Goal: Contribute content: Contribute content

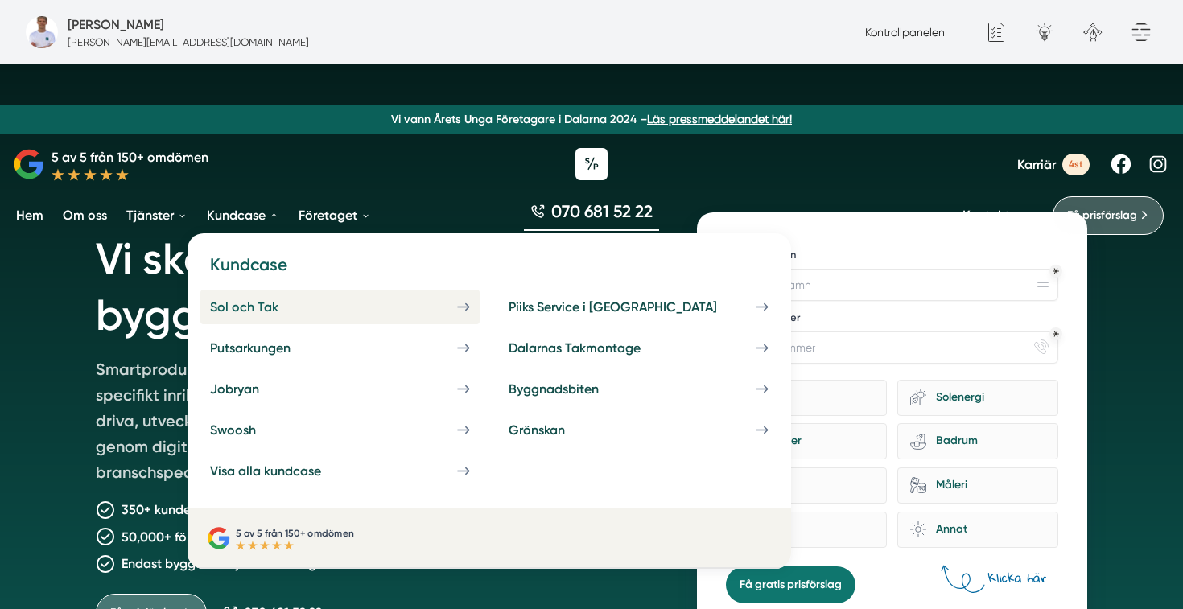
click at [261, 307] on div "Sol och Tak" at bounding box center [263, 306] width 107 height 15
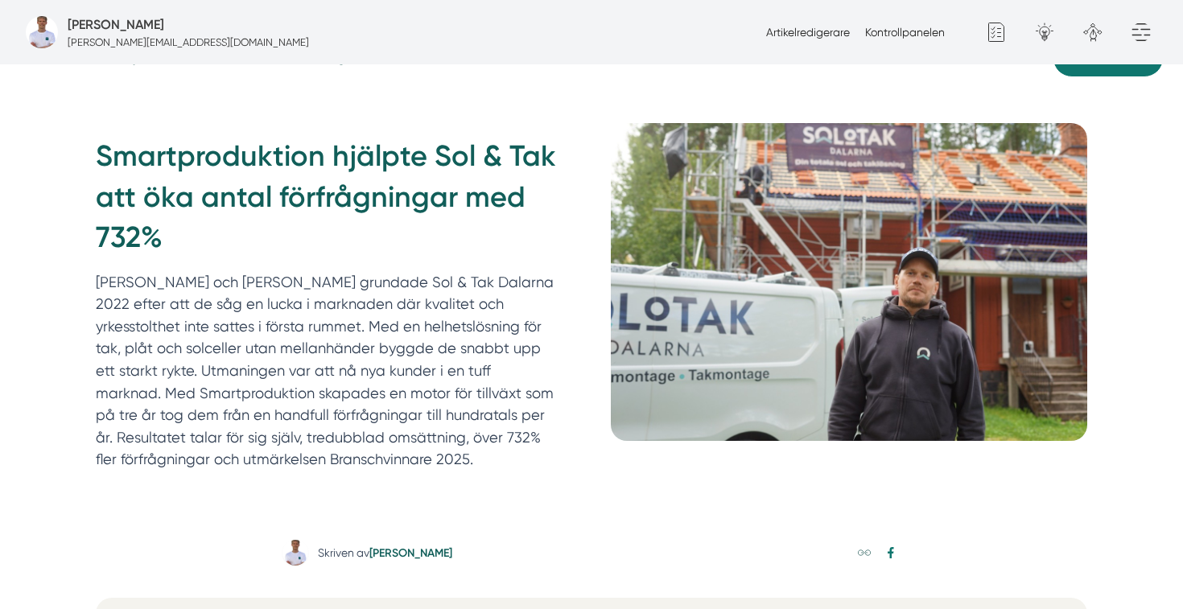
scroll to position [100, 0]
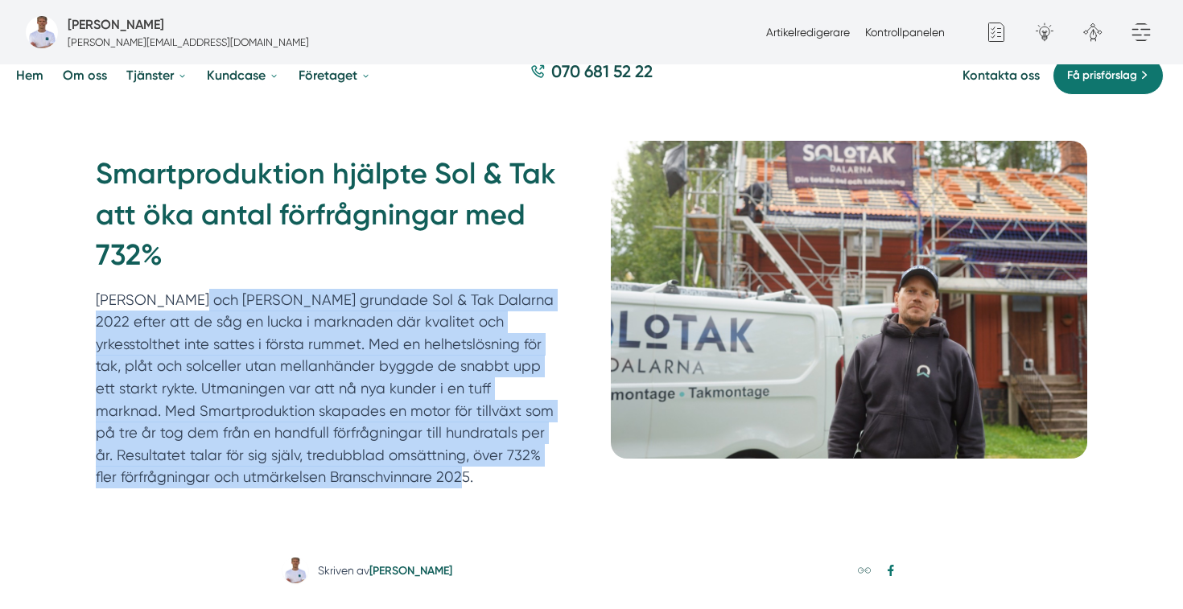
drag, startPoint x: 344, startPoint y: 482, endPoint x: 94, endPoint y: 298, distance: 310.8
click at [94, 298] on div "Smartproduktion hjälpte Sol & Tak att öka antal förfrågningar med 732% Felix oc…" at bounding box center [591, 325] width 1030 height 369
copy p "[PERSON_NAME] och [PERSON_NAME] grundade Sol & Tak Dalarna 2022 efter att de så…"
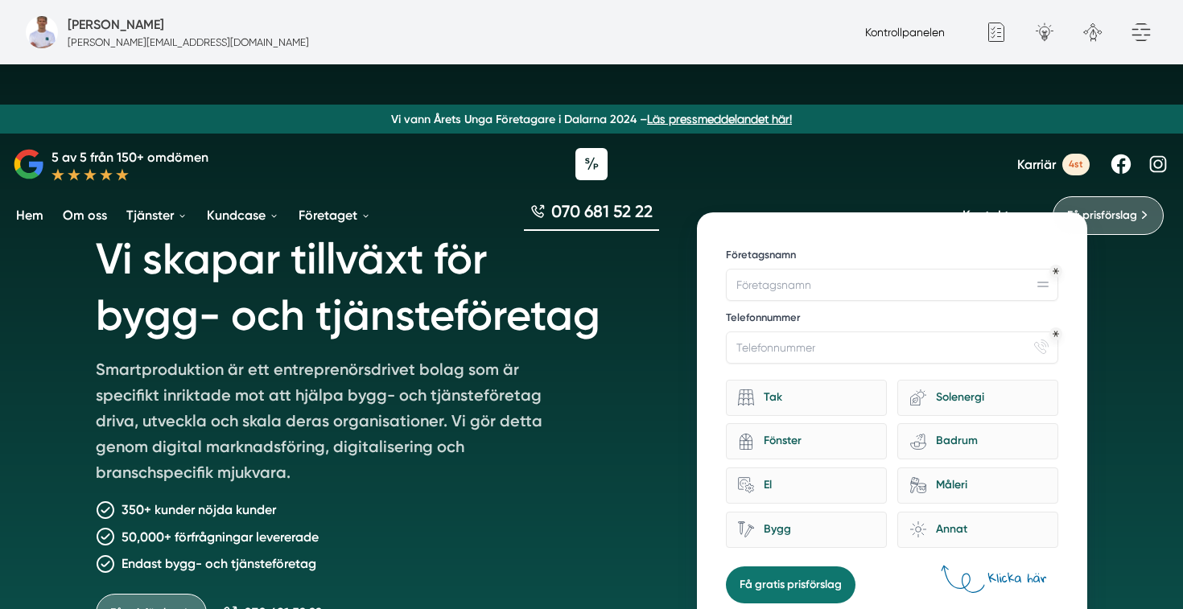
click at [881, 35] on link "Kontrollpanelen" at bounding box center [905, 32] width 80 height 13
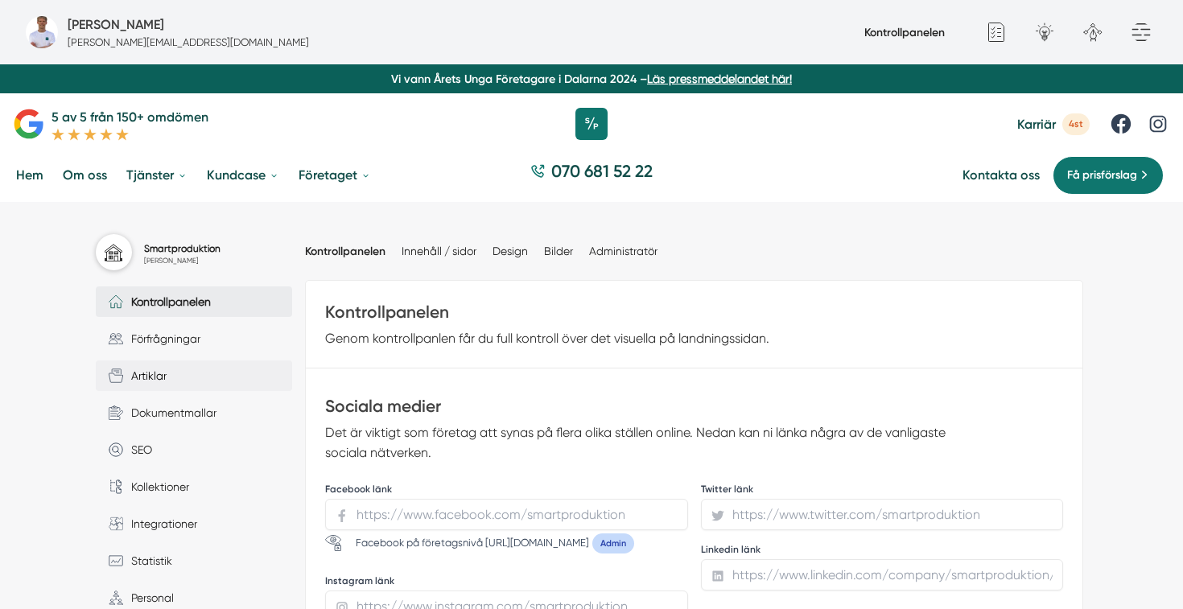
click at [155, 380] on span "Artiklar" at bounding box center [144, 376] width 43 height 18
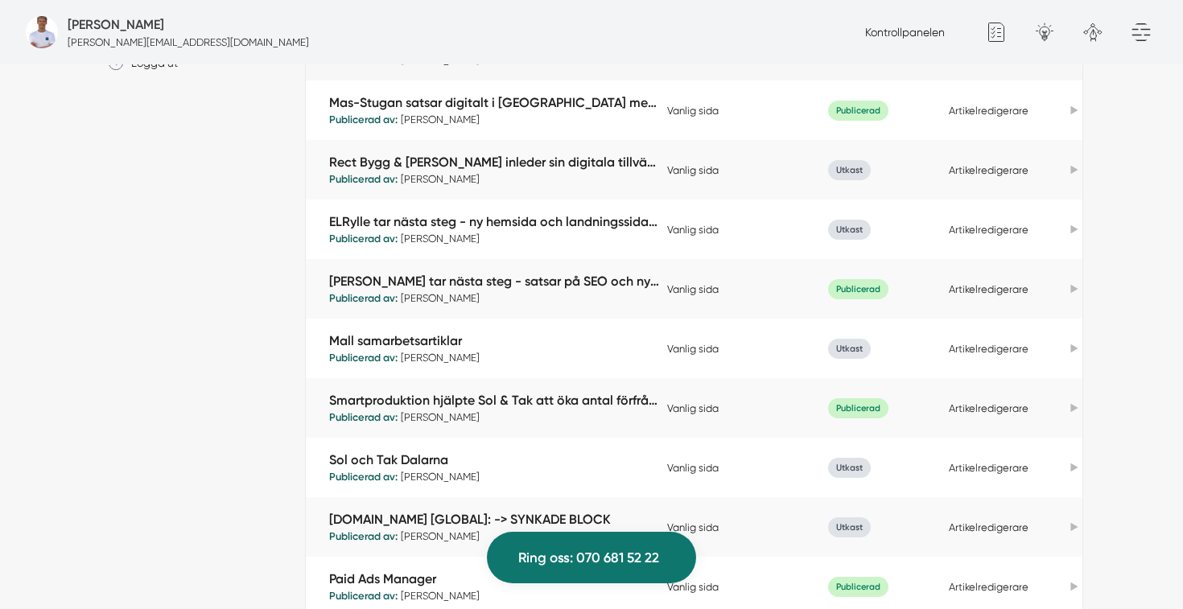
scroll to position [624, 0]
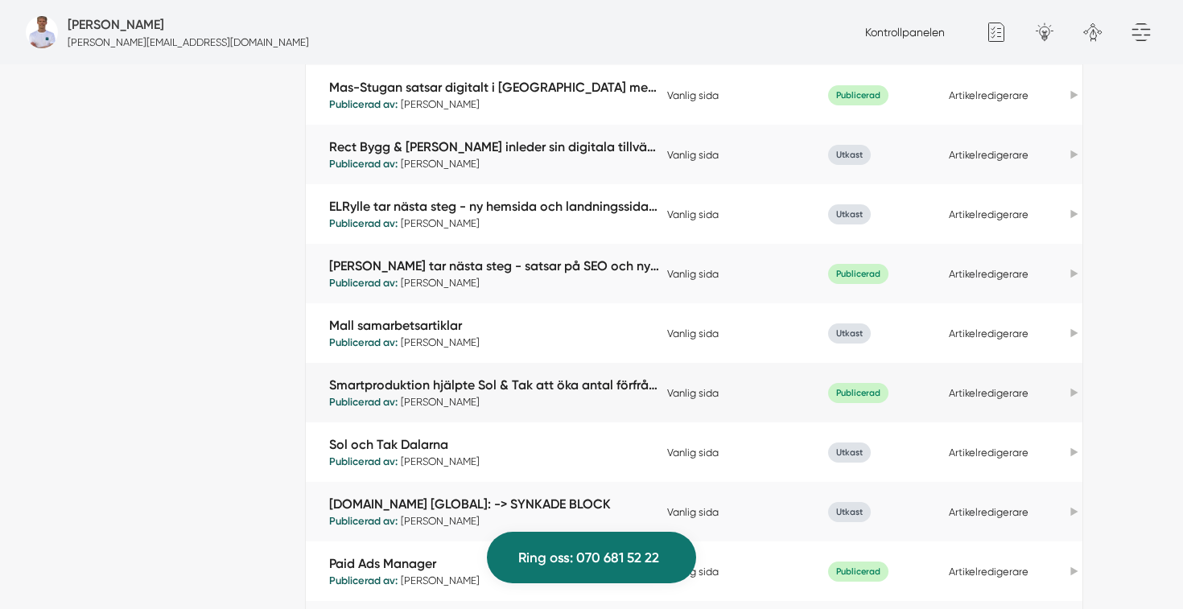
click at [1075, 398] on icon at bounding box center [1073, 393] width 7 height 9
click at [1017, 429] on link "Duplicera" at bounding box center [1013, 423] width 135 height 31
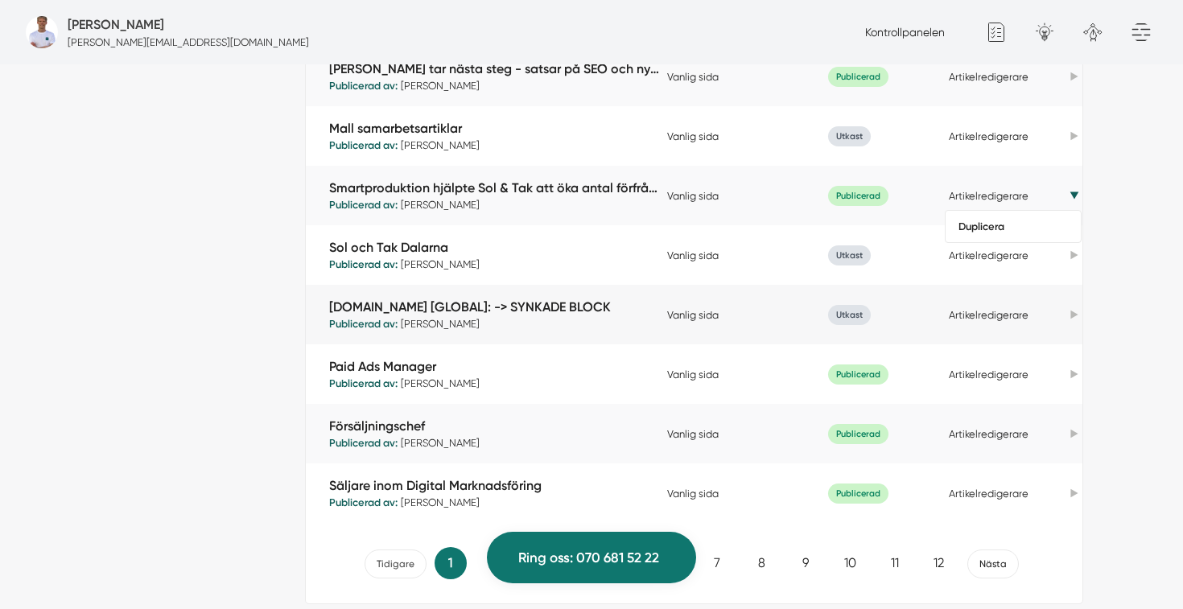
scroll to position [823, 0]
click at [977, 230] on link "Duplicera" at bounding box center [1013, 224] width 135 height 31
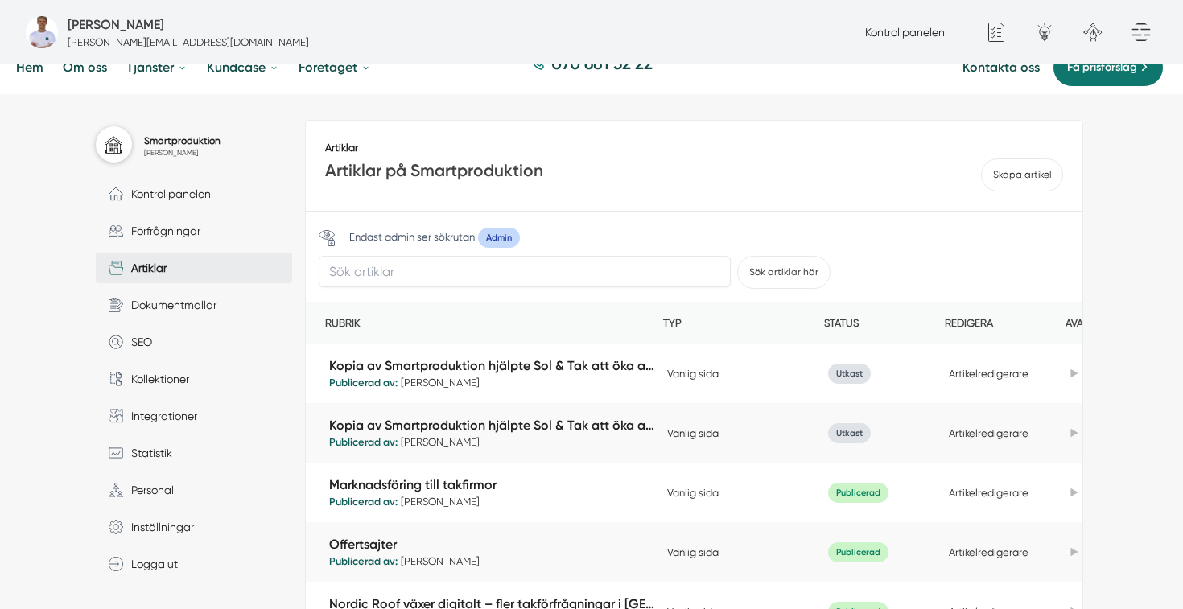
scroll to position [143, 0]
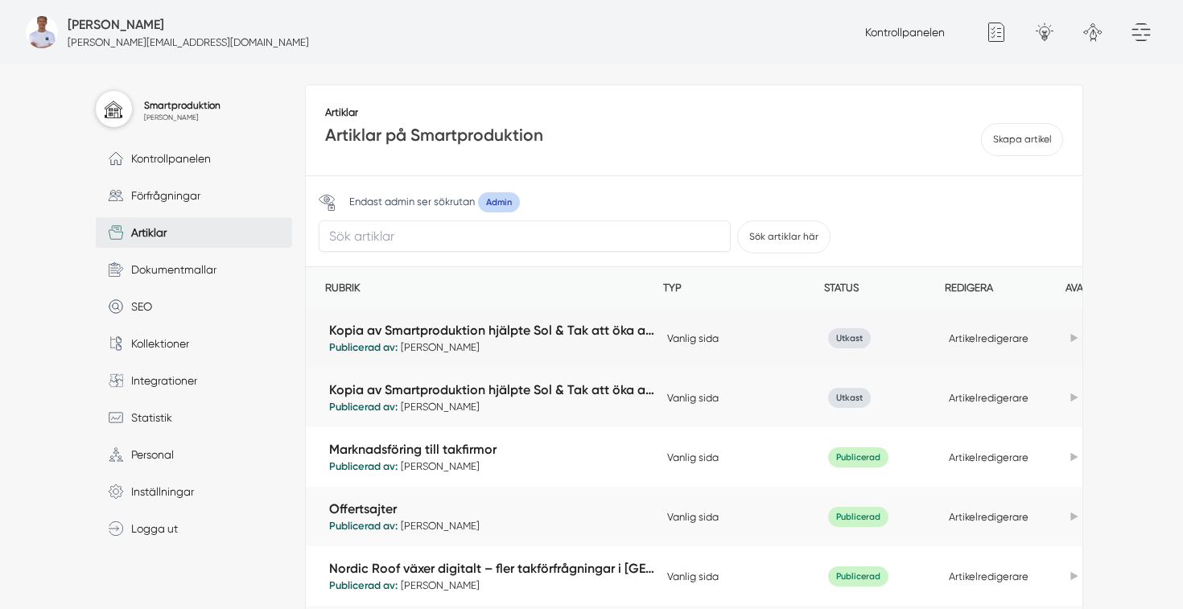
click at [1074, 338] on icon at bounding box center [1073, 338] width 7 height 9
click at [533, 327] on link "Kopia av Smartproduktion hjälpte Sol & Tak att öka antal förfrågningar med 732%" at bounding box center [494, 330] width 330 height 19
click at [999, 340] on link "Artikelredigerare" at bounding box center [989, 338] width 80 height 12
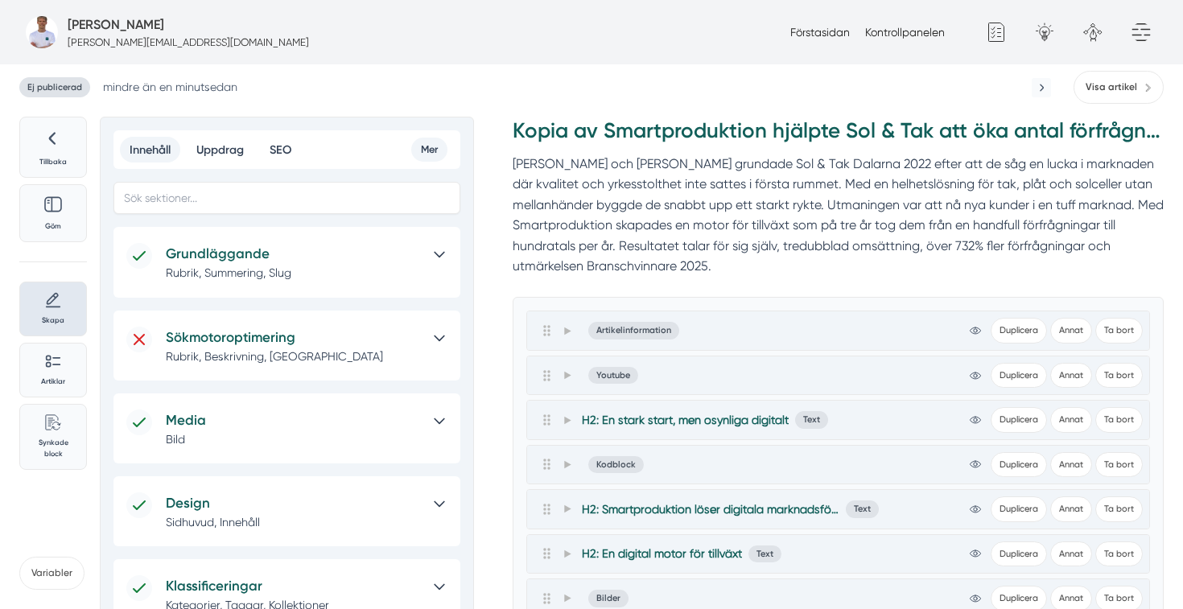
click at [277, 254] on h5 "Grundläggande" at bounding box center [293, 254] width 255 height 22
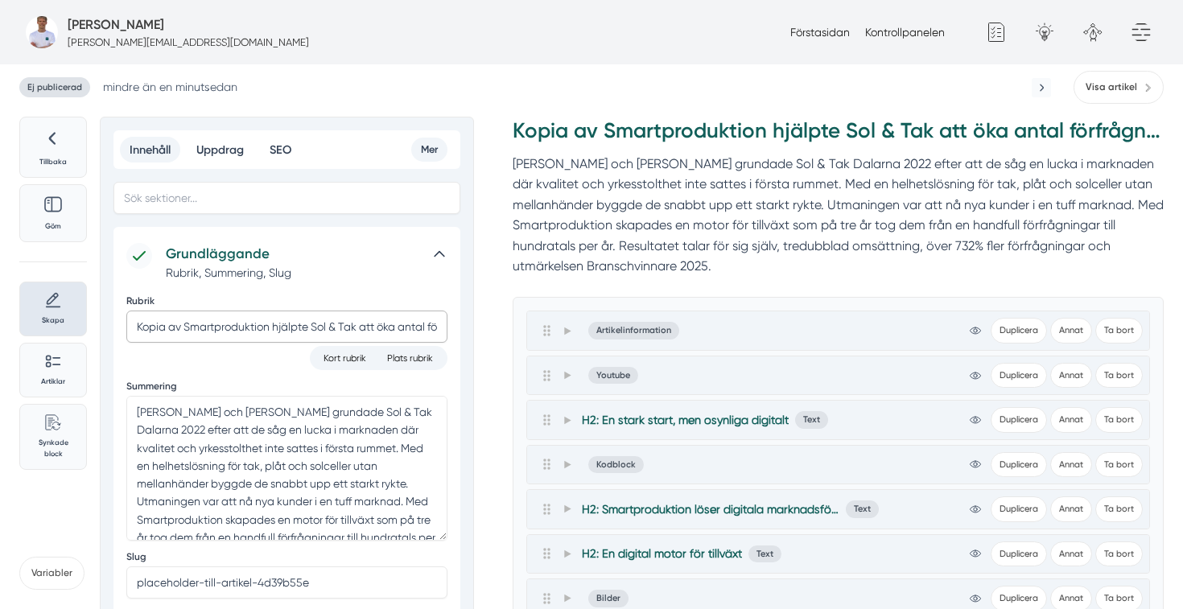
drag, startPoint x: 184, startPoint y: 326, endPoint x: 91, endPoint y: 316, distance: 93.8
click at [219, 323] on input "Smartproduktion hjälpte Sol & Tak att öka antal förfrågningar med 732%" at bounding box center [286, 327] width 321 height 32
click at [235, 326] on input "Smartproduktion hjälpte Sol & Tak att öka antal förfrågningar med 732%" at bounding box center [286, 327] width 321 height 32
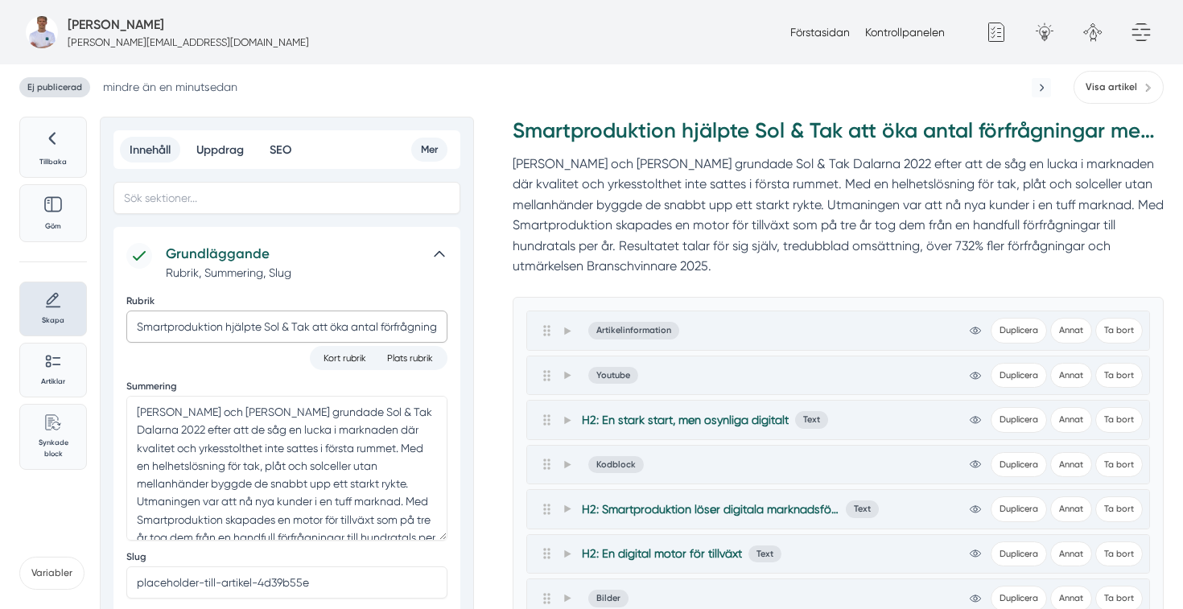
click at [235, 326] on input "Smartproduktion hjälpte Sol & Tak att öka antal förfrågningar med 732%" at bounding box center [286, 327] width 321 height 32
paste input "Med Smartproduktion fick JL Fönster & [PERSON_NAME] in över 350 nya förfrågning…"
drag, startPoint x: 192, startPoint y: 328, endPoint x: 84, endPoint y: 323, distance: 107.9
click at [272, 325] on input "Med Smartproduktion fick JL Fönster & [PERSON_NAME] in över 350 nya förfrågning…" at bounding box center [286, 327] width 321 height 32
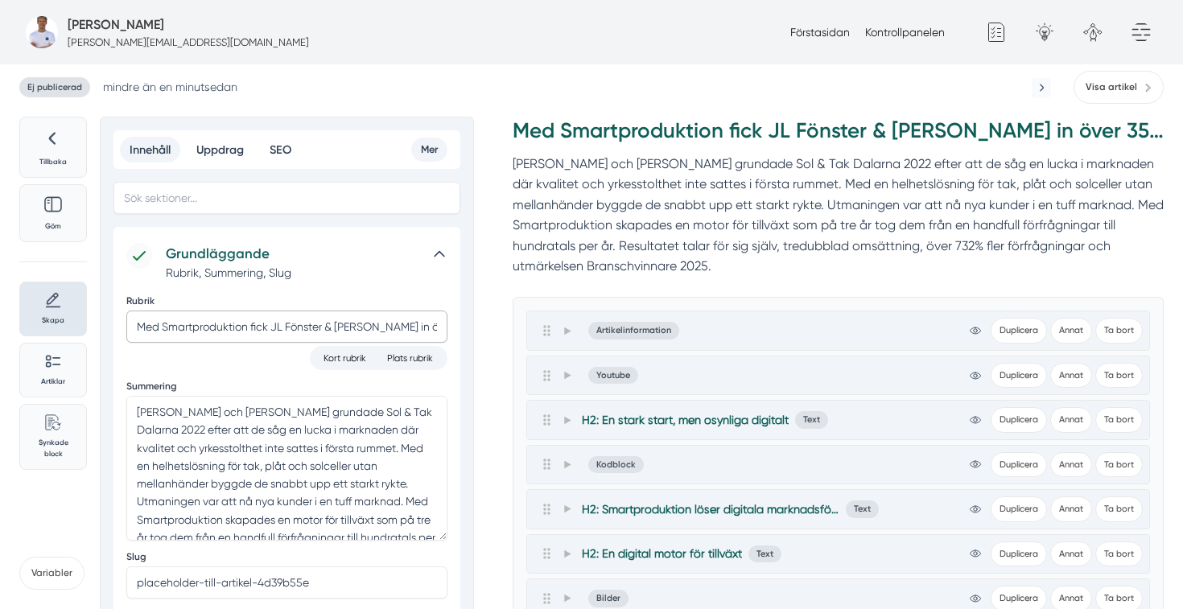
drag, startPoint x: 272, startPoint y: 325, endPoint x: 116, endPoint y: 315, distance: 156.5
click at [116, 315] on div "Grundläggande Rubrik, Summering, Slug Rubrik Med Smartproduktion fick [PERSON_N…" at bounding box center [286, 448] width 347 height 442
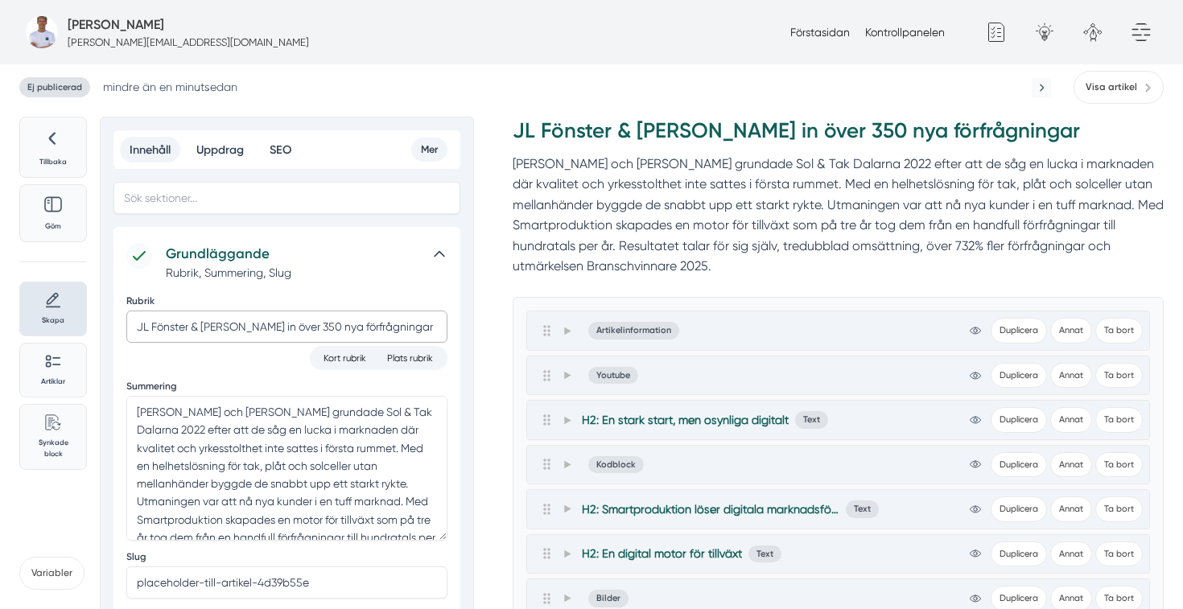
click at [233, 325] on input "JL Fönster & [PERSON_NAME] in över 350 nya förfrågningar" at bounding box center [286, 327] width 321 height 32
click at [431, 332] on input "JL Fönster & [PERSON_NAME] fick in över 350 nya förfrågningar" at bounding box center [286, 327] width 321 height 32
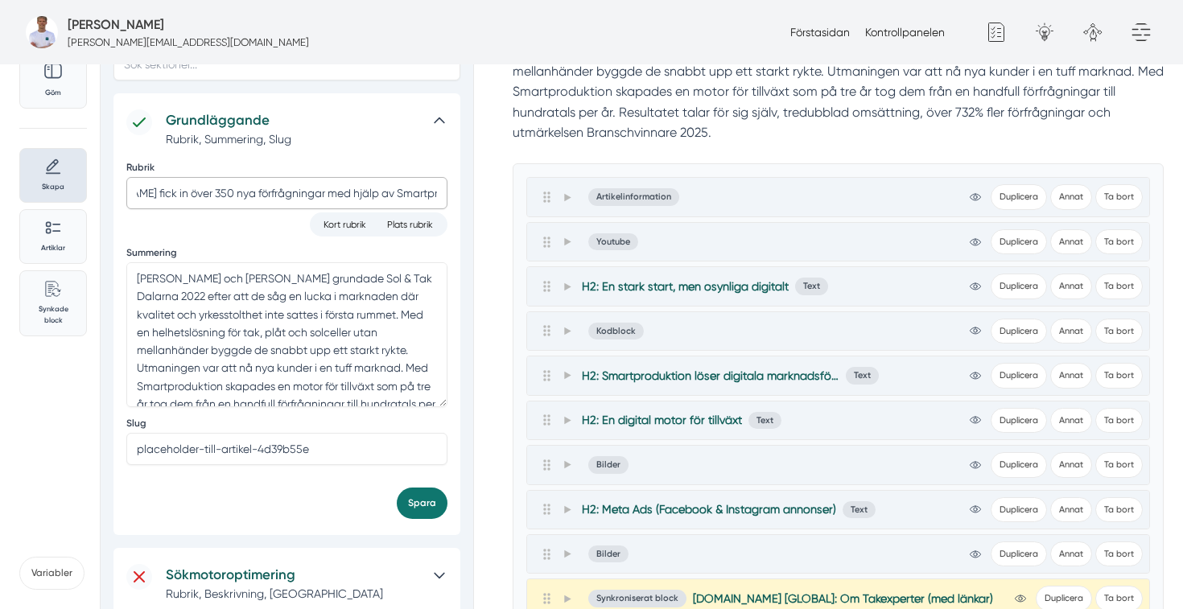
scroll to position [66, 0]
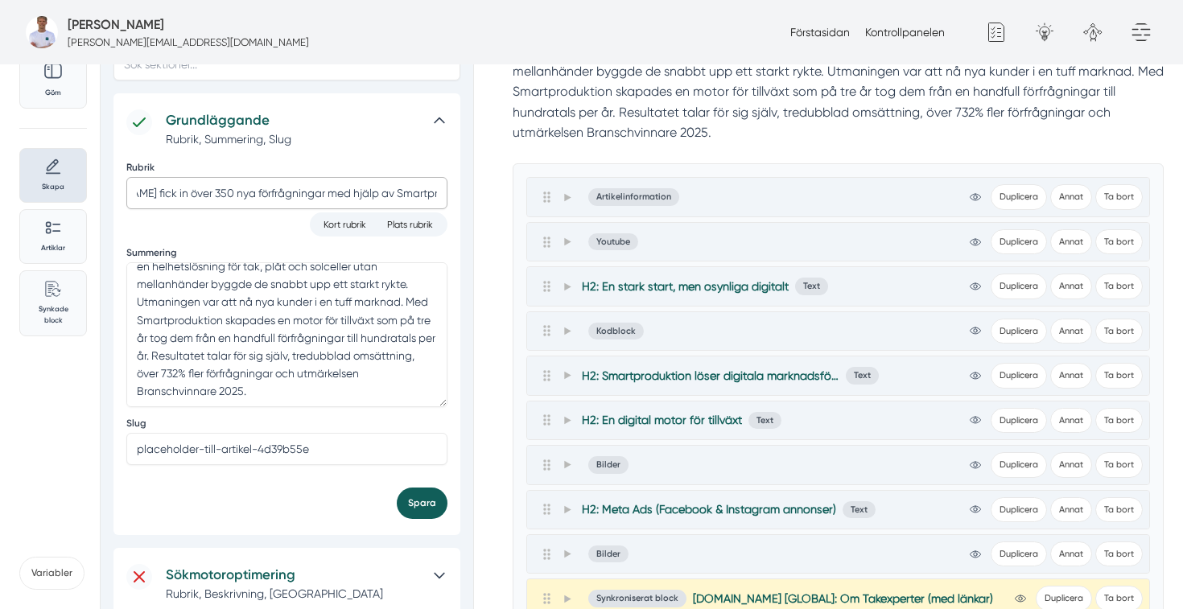
type input "JL Fönster & [PERSON_NAME] fick in över 350 nya förfrågningar med hjälp av Smar…"
click at [423, 496] on button "Spara" at bounding box center [422, 503] width 51 height 31
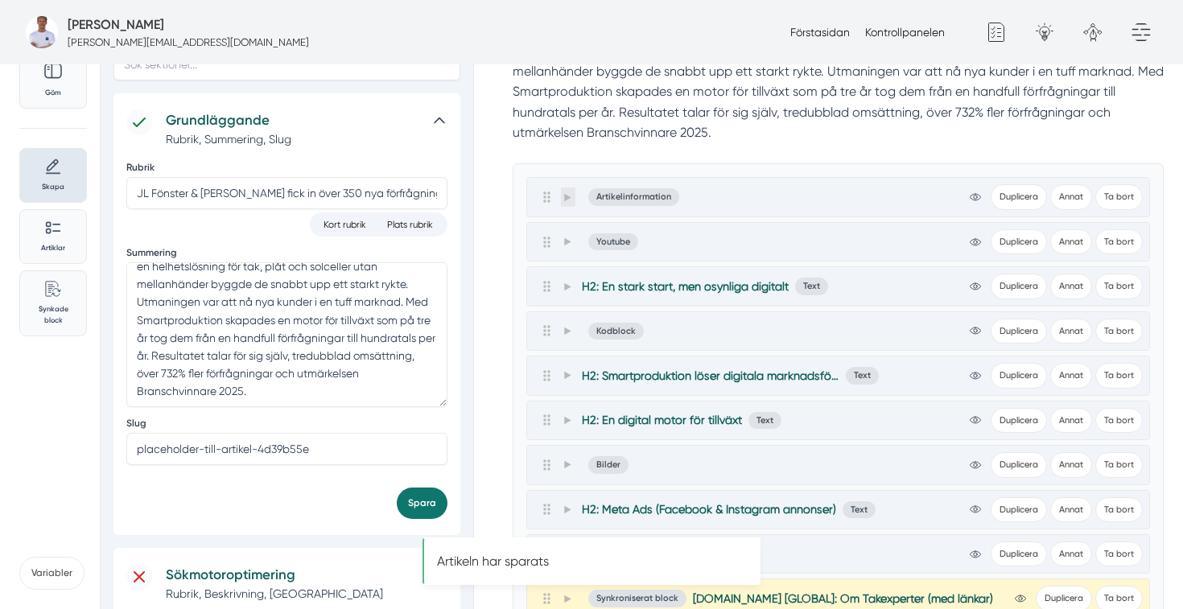
scroll to position [0, 0]
